Goal: Entertainment & Leisure: Browse casually

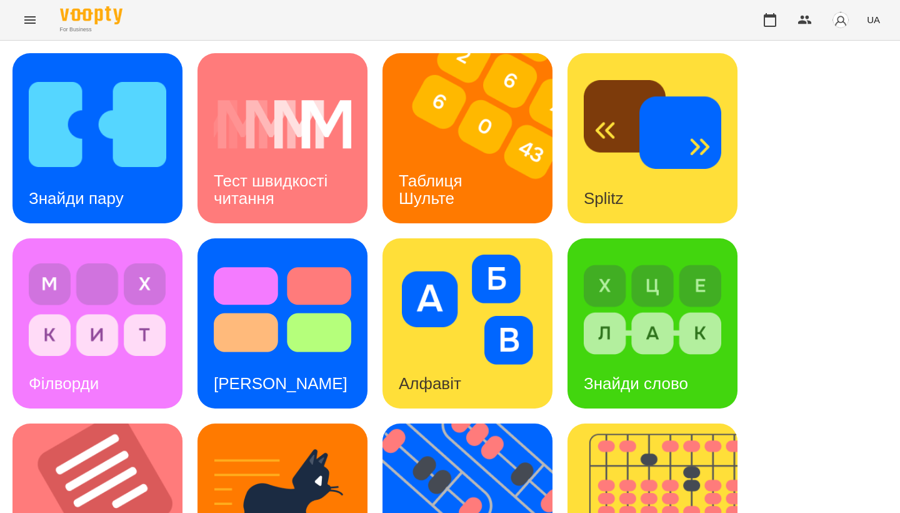
click at [859, 324] on div "Знайди пару Тест швидкості читання Таблиця [PERSON_NAME] Splitz Філворди Тест С…" at bounding box center [450, 508] width 875 height 910
click at [95, 423] on img at bounding box center [106, 508] width 186 height 170
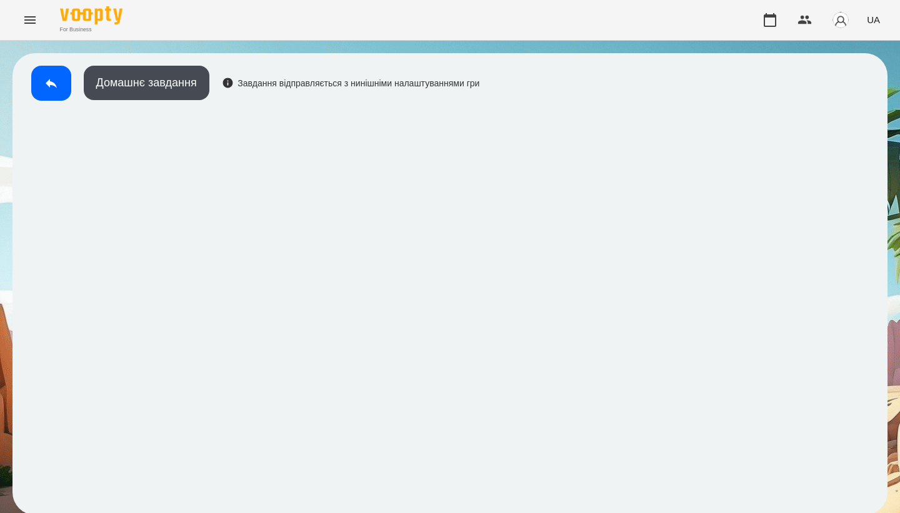
scroll to position [2, 0]
click at [46, 90] on button at bounding box center [51, 83] width 40 height 35
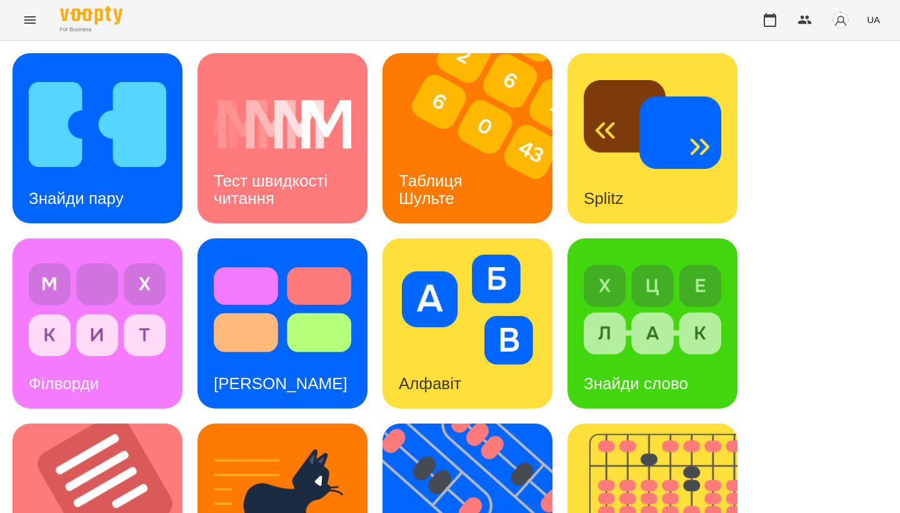
click at [801, 98] on div "Знайди пару Тест швидкості читання Таблиця [PERSON_NAME] Splitz Філворди Тест С…" at bounding box center [450, 508] width 875 height 910
click at [503, 265] on img at bounding box center [468, 309] width 138 height 110
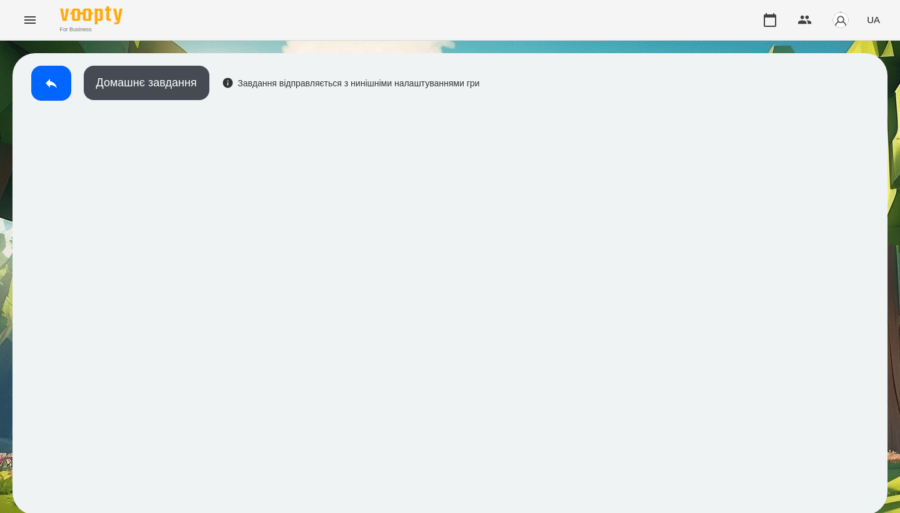
scroll to position [2, 0]
click at [55, 76] on icon at bounding box center [51, 83] width 15 height 15
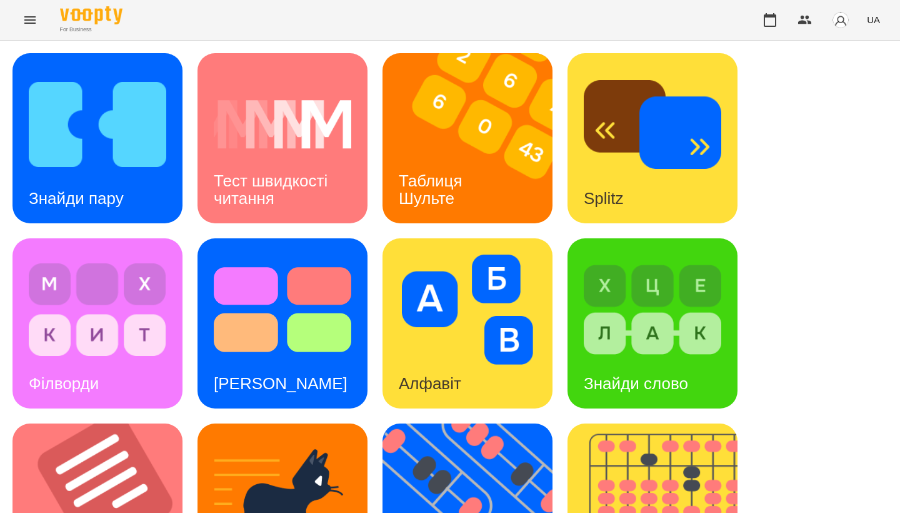
click at [459, 312] on img at bounding box center [468, 309] width 138 height 110
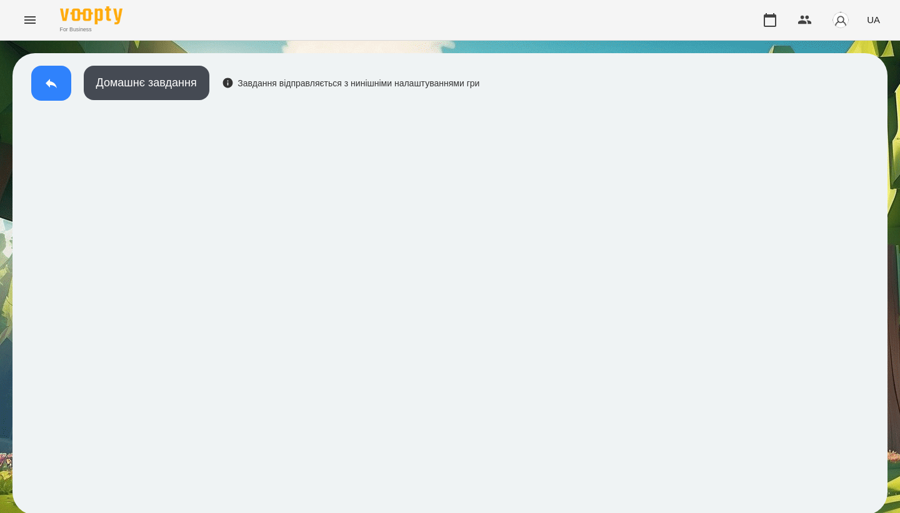
click at [58, 83] on icon at bounding box center [51, 83] width 15 height 15
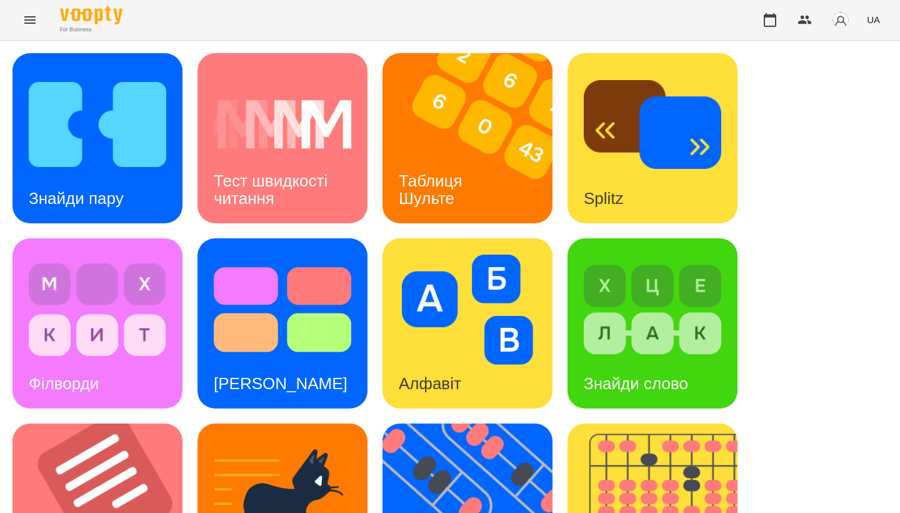
click at [728, 178] on div "Splitz" at bounding box center [653, 138] width 170 height 170
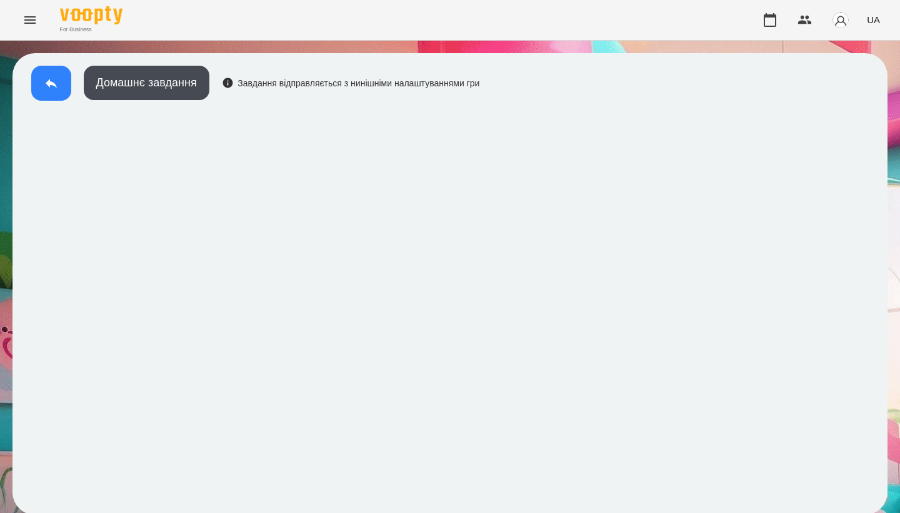
click at [44, 83] on icon at bounding box center [51, 83] width 15 height 15
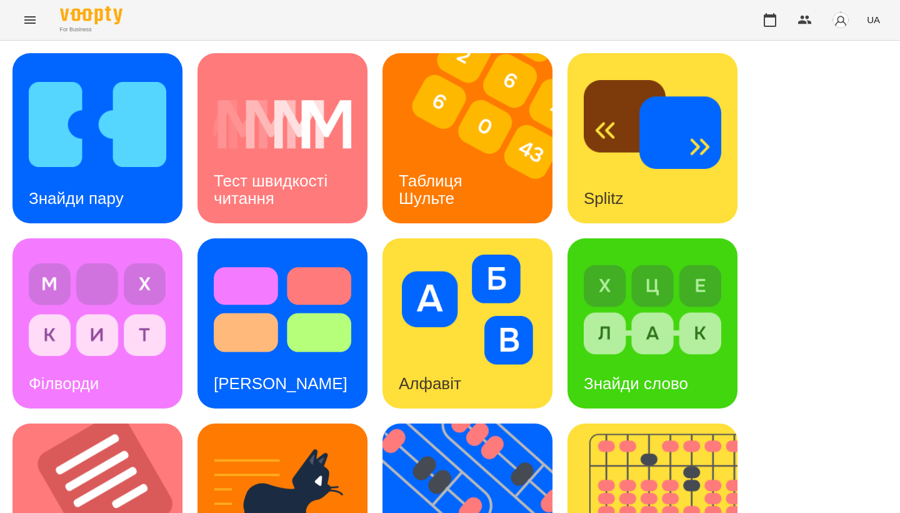
click at [841, 468] on div "Знайди пару Тест швидкості читання Таблиця [PERSON_NAME] Splitz Філворди Тест С…" at bounding box center [450, 508] width 875 height 910
click at [93, 423] on img at bounding box center [106, 508] width 186 height 170
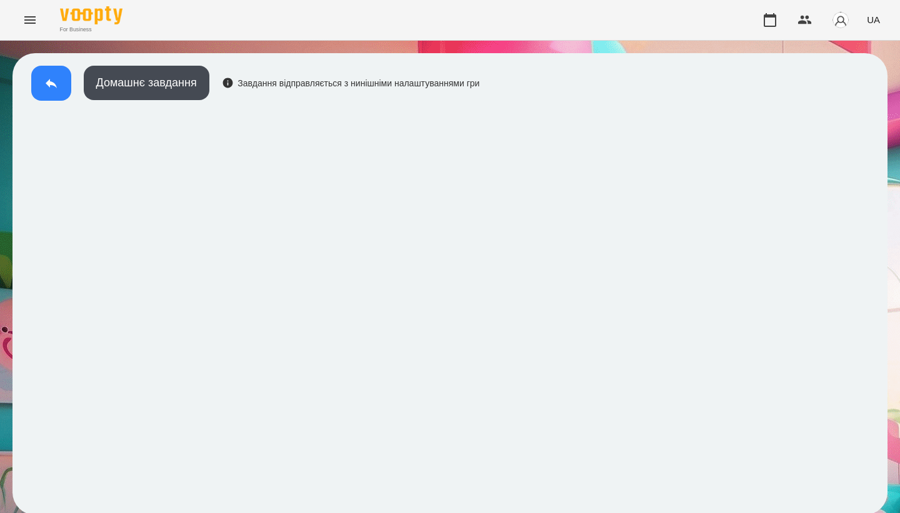
click at [49, 83] on icon at bounding box center [51, 83] width 11 height 9
